Goal: Use online tool/utility

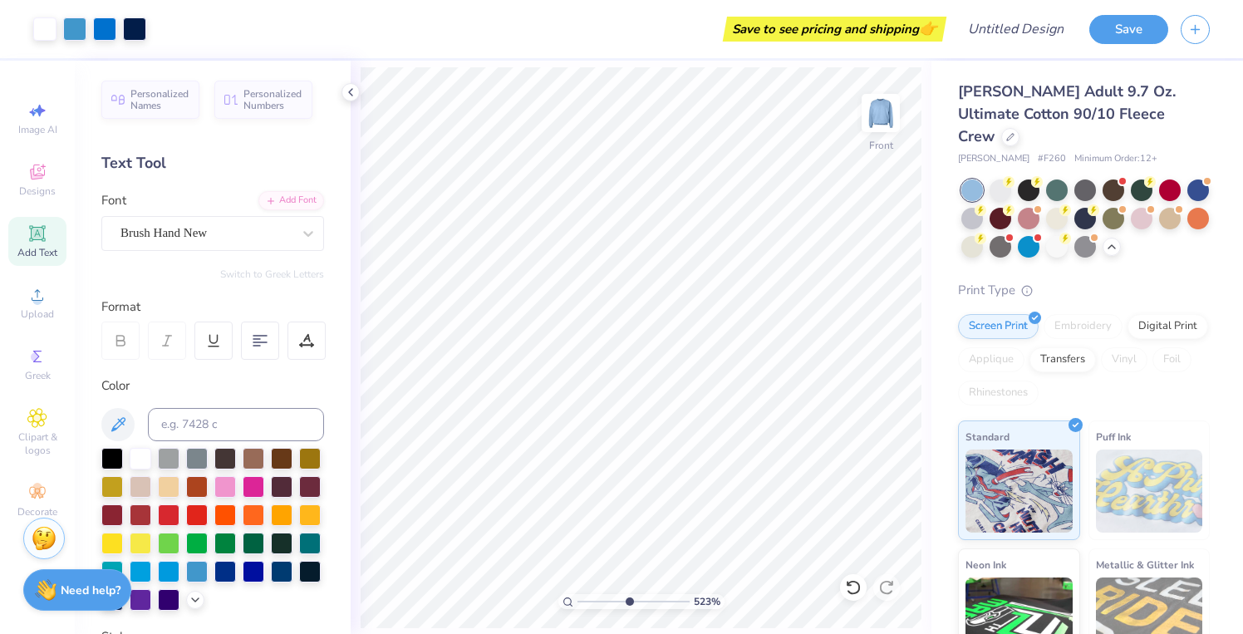
scroll to position [140, 0]
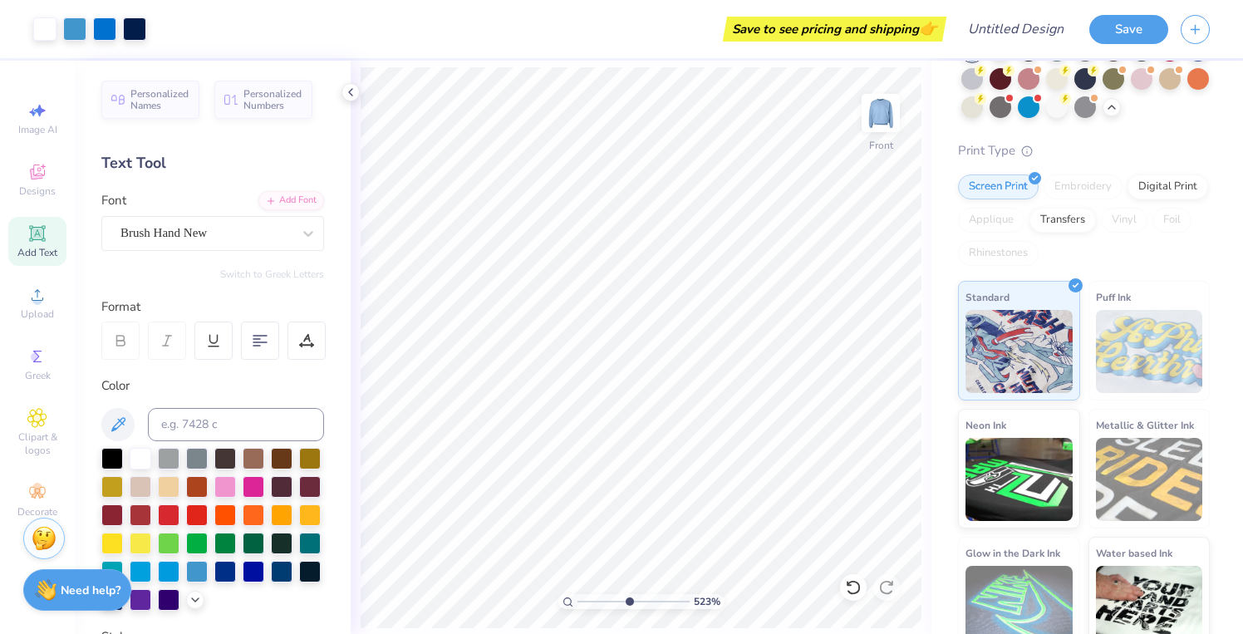
type input "1"
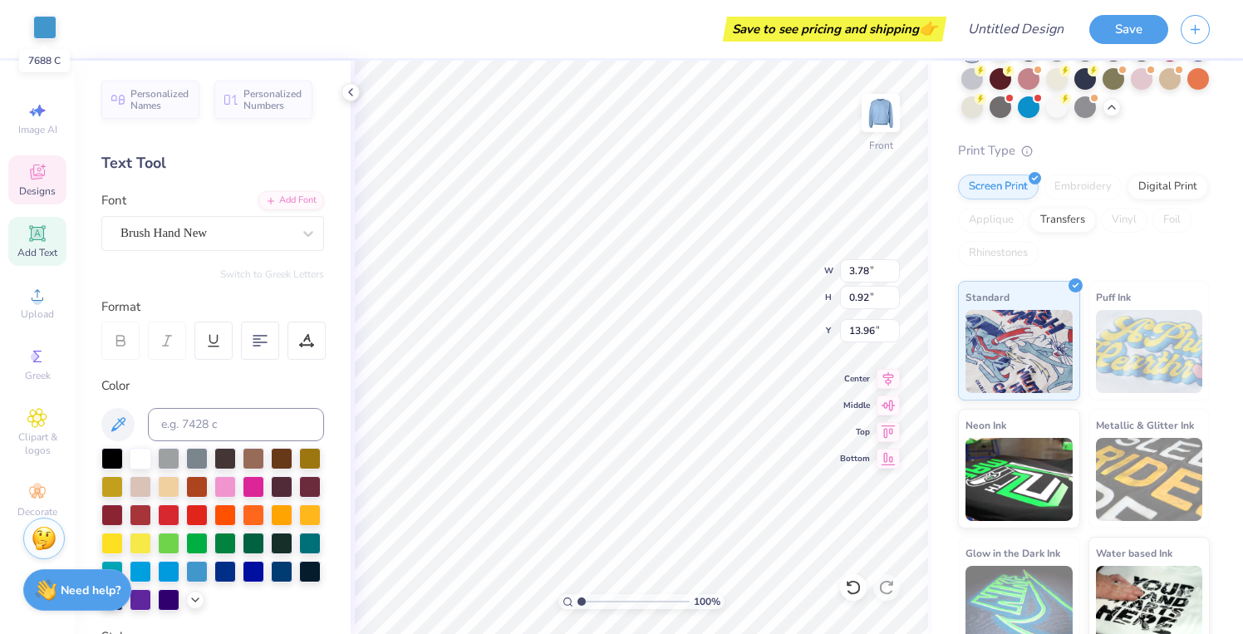
click at [46, 30] on div at bounding box center [44, 27] width 23 height 23
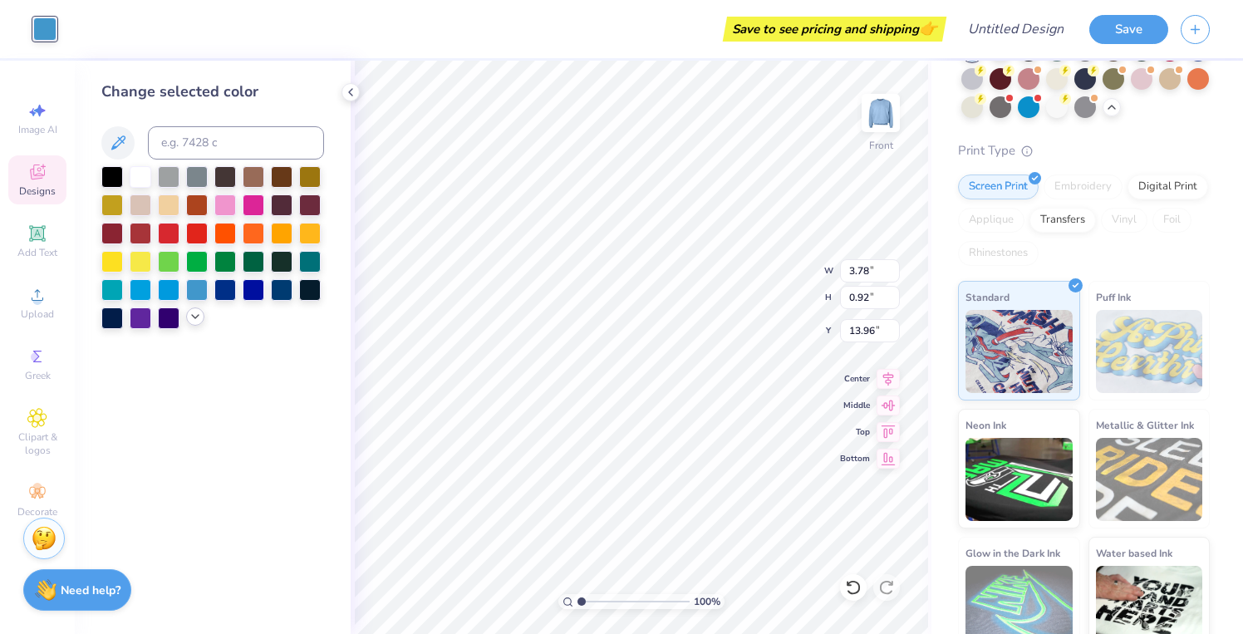
click at [199, 315] on icon at bounding box center [195, 316] width 13 height 13
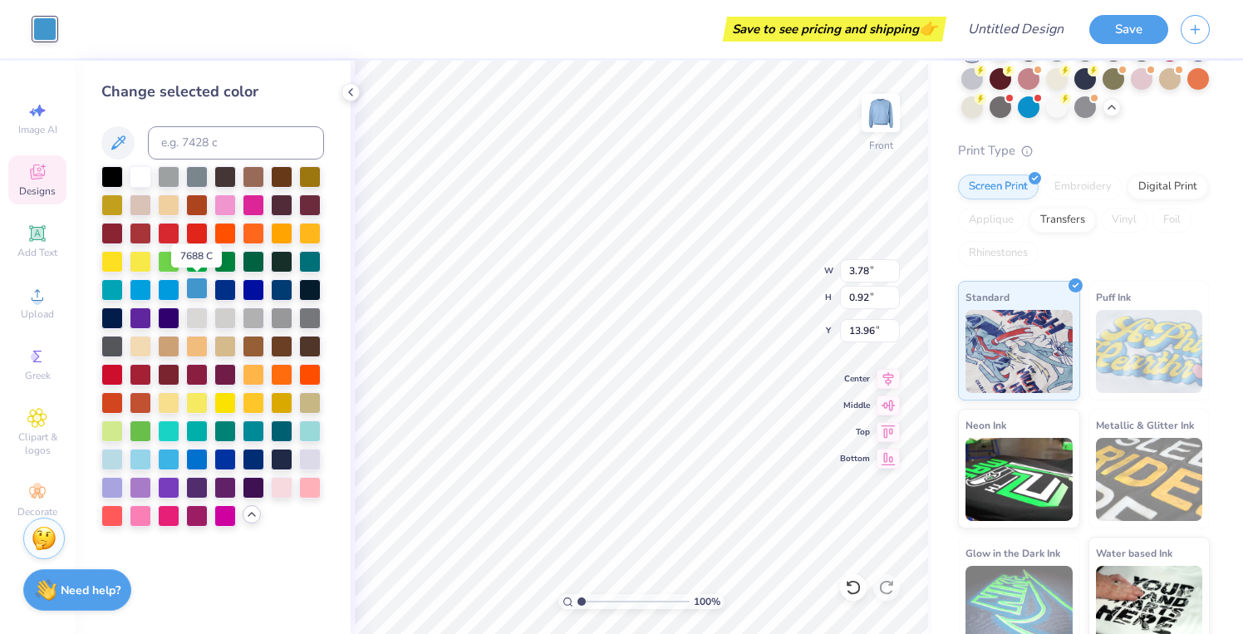
click at [201, 290] on div at bounding box center [197, 288] width 22 height 22
click at [192, 458] on div at bounding box center [197, 458] width 22 height 22
type input "14.48"
type input "1.39"
type input "15.55"
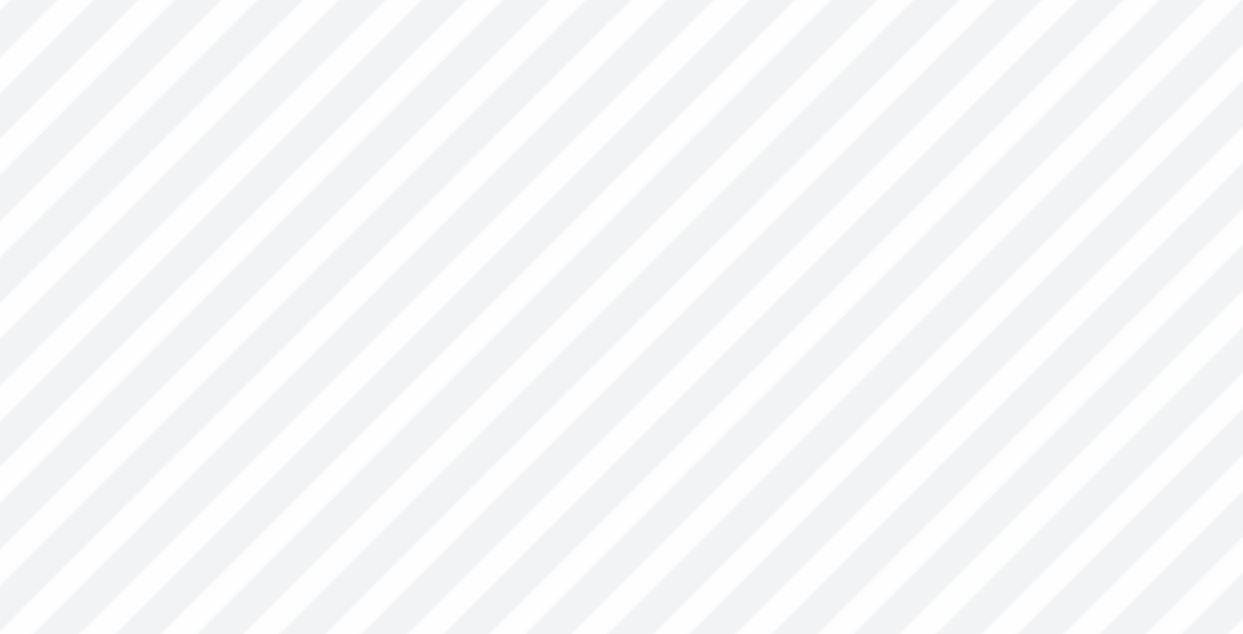
type input "11.29"
type input "12.25"
type input "3.00"
type input "0.60"
type input "0.82"
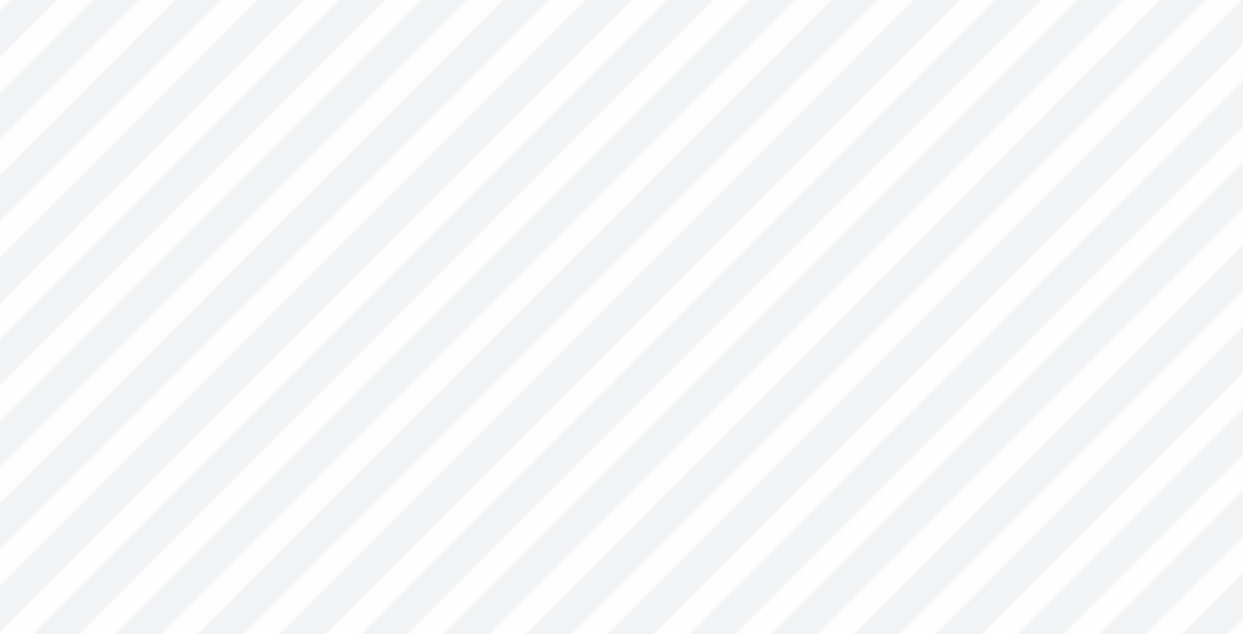
type input "4.67"
type input "11.34"
type input "12.35"
type input "3.00"
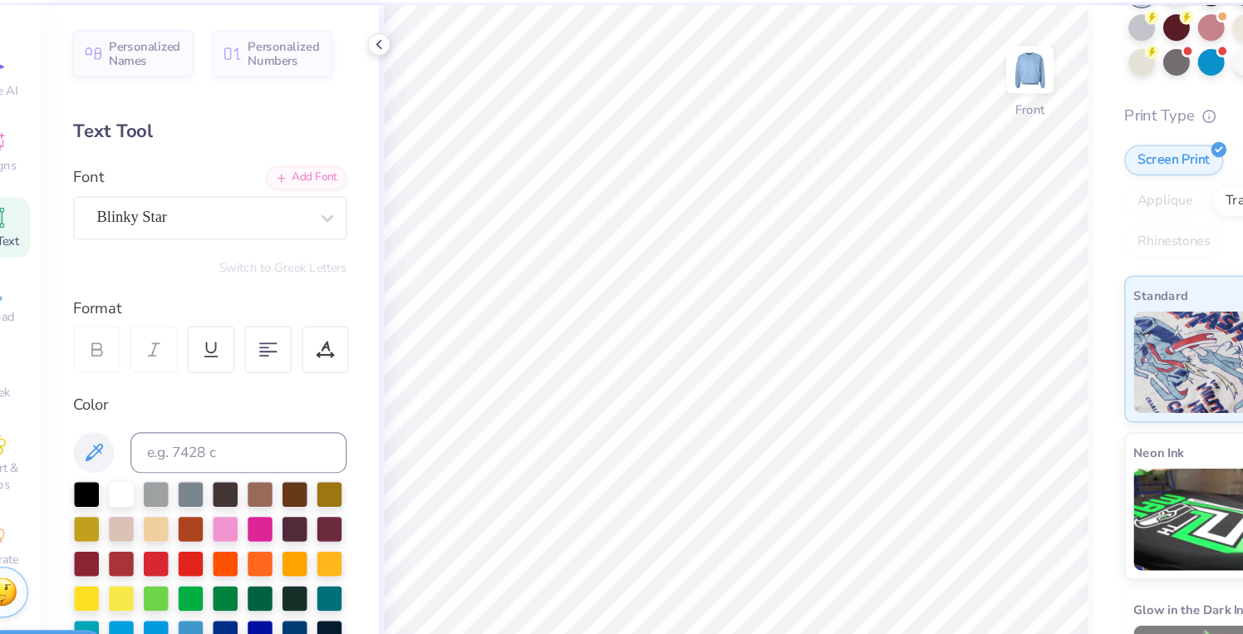
scroll to position [0, 0]
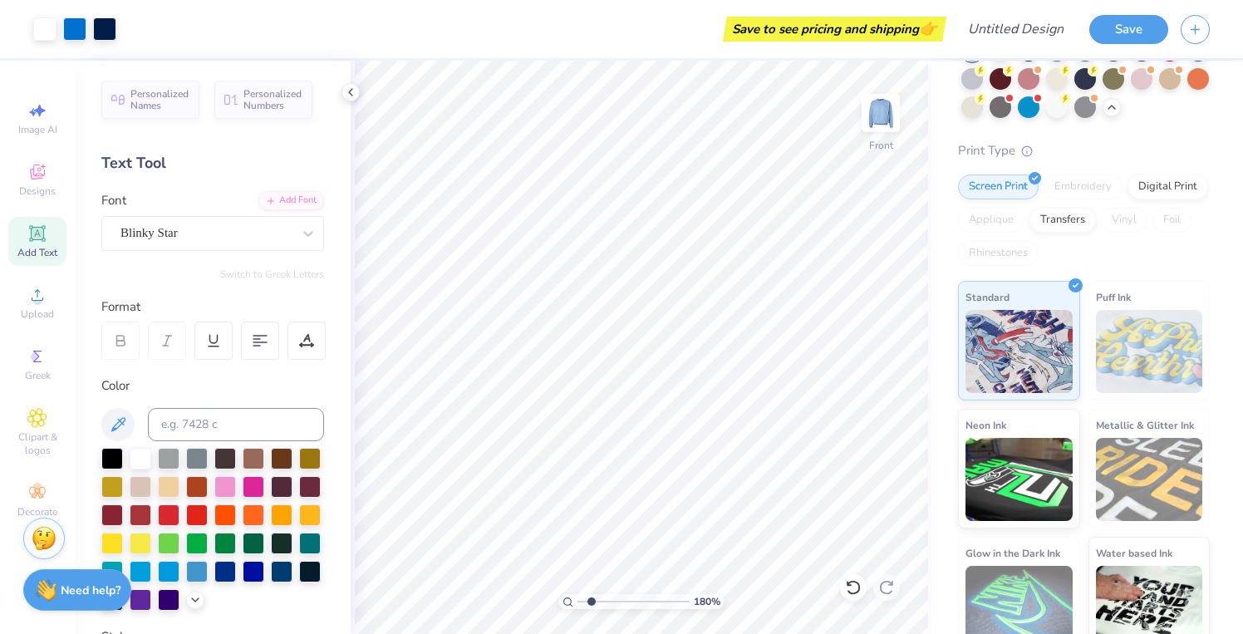
type input "1.89"
click at [591, 602] on input "range" at bounding box center [633, 601] width 112 height 15
